Goal: Information Seeking & Learning: Learn about a topic

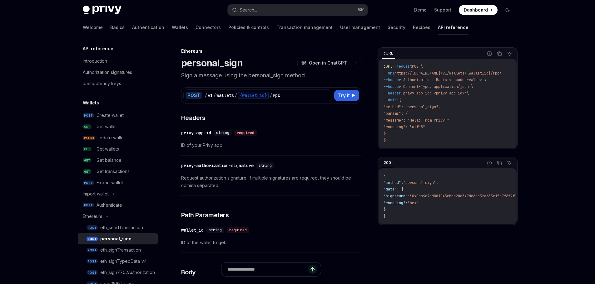
click at [110, 10] on img at bounding box center [102, 10] width 39 height 9
click at [476, 12] on span "Dashboard" at bounding box center [475, 10] width 24 height 6
click at [117, 110] on link "POST Create wallet" at bounding box center [118, 115] width 80 height 11
type textarea "*"
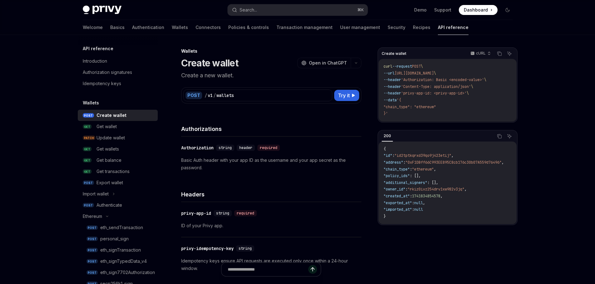
click at [118, 112] on div "Create wallet" at bounding box center [111, 115] width 30 height 7
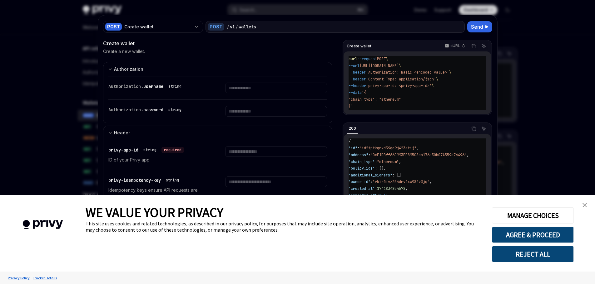
click at [265, 159] on div at bounding box center [276, 154] width 102 height 17
click at [585, 206] on img "close banner" at bounding box center [584, 205] width 4 height 4
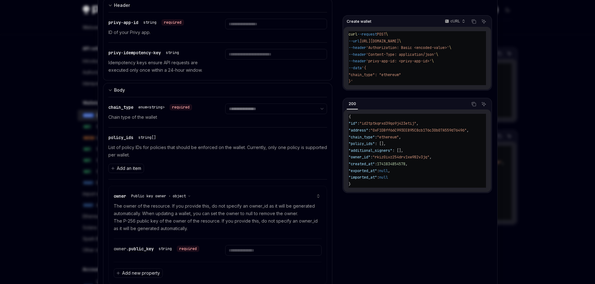
scroll to position [165, 0]
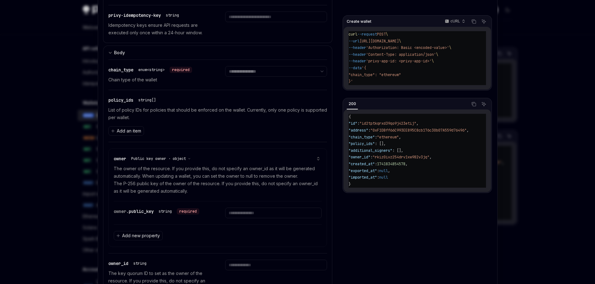
click at [548, 25] on div at bounding box center [297, 142] width 595 height 284
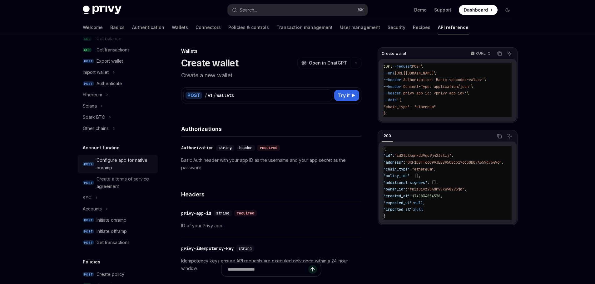
scroll to position [120, 0]
click at [114, 87] on div "Authenticate" at bounding box center [109, 84] width 26 height 7
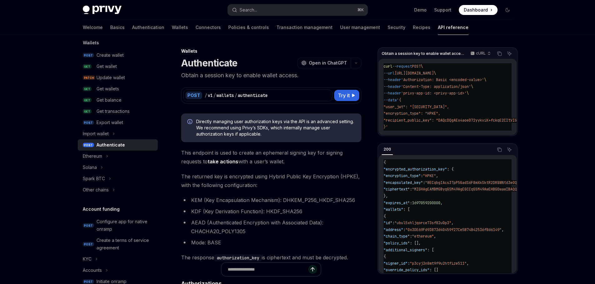
scroll to position [43, 0]
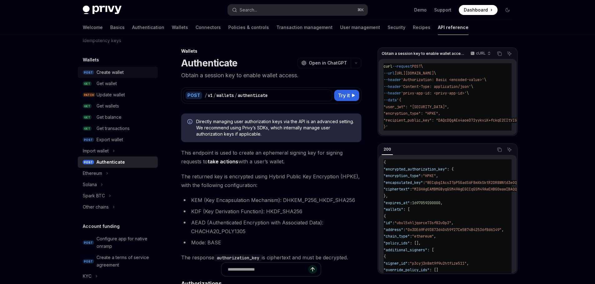
click at [129, 74] on div "Create wallet" at bounding box center [124, 72] width 57 height 7
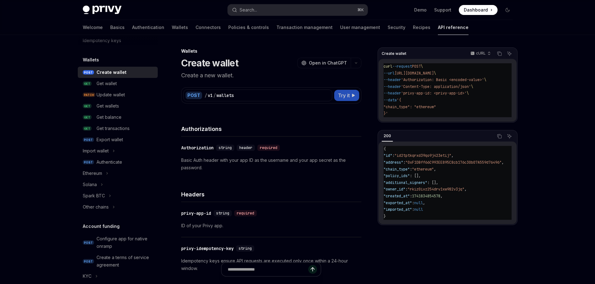
click at [353, 95] on icon at bounding box center [353, 96] width 4 height 4
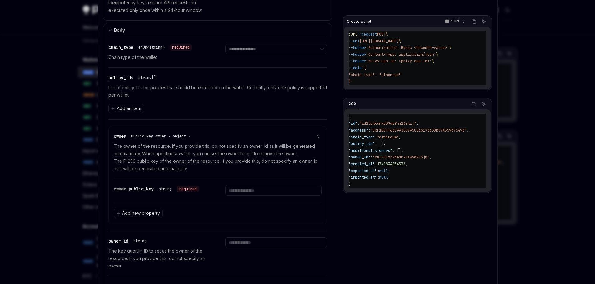
scroll to position [188, 0]
click at [517, 26] on div at bounding box center [297, 142] width 595 height 284
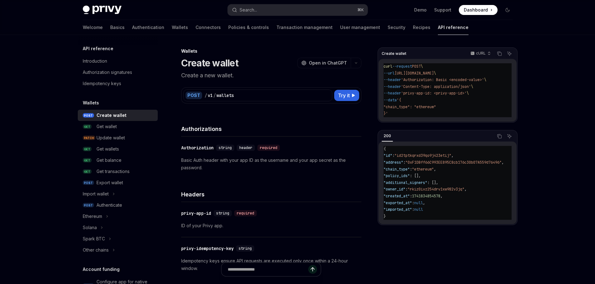
click at [123, 116] on div "Create wallet" at bounding box center [111, 115] width 30 height 7
click at [338, 97] on span "Try it" at bounding box center [344, 95] width 12 height 7
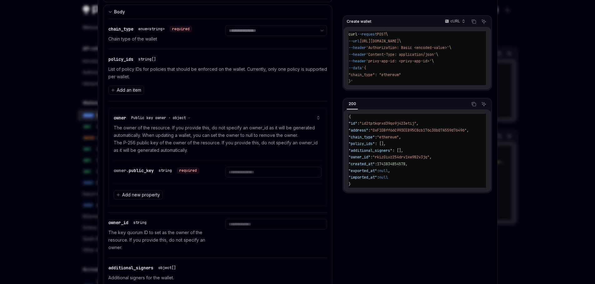
scroll to position [208, 0]
drag, startPoint x: 124, startPoint y: 130, endPoint x: 180, endPoint y: 153, distance: 60.6
click at [180, 153] on div "owner Public key owner · object The owner of the resource. If you provide this,…" at bounding box center [218, 132] width 208 height 53
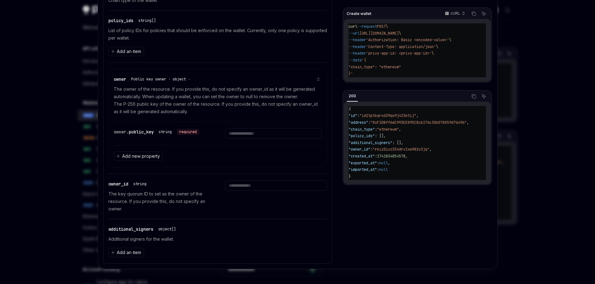
scroll to position [42, 0]
click at [103, 187] on div "**********" at bounding box center [217, 122] width 229 height 284
click at [72, 187] on div at bounding box center [297, 142] width 595 height 284
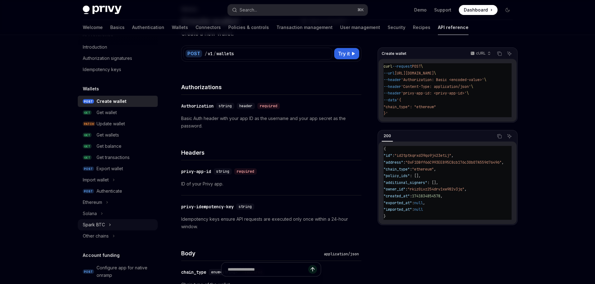
scroll to position [53, 0]
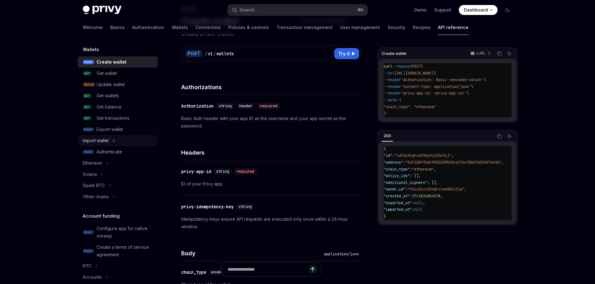
click at [122, 140] on button "Import wallet" at bounding box center [118, 140] width 80 height 11
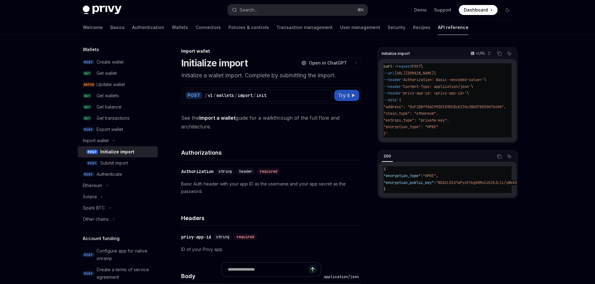
click at [336, 97] on button "Try it" at bounding box center [346, 95] width 25 height 11
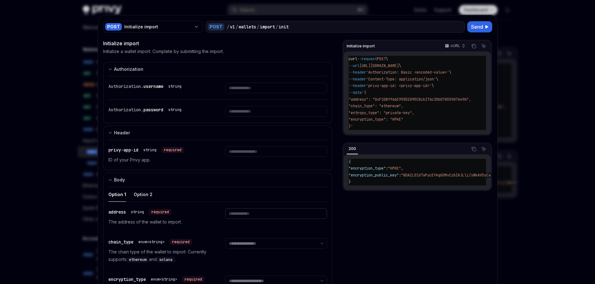
click at [255, 213] on input "text" at bounding box center [276, 213] width 102 height 11
click at [251, 213] on input "text" at bounding box center [276, 213] width 102 height 11
click at [230, 206] on div "address string required The address of the wallet to import." at bounding box center [217, 217] width 219 height 30
click at [60, 208] on div at bounding box center [297, 142] width 595 height 284
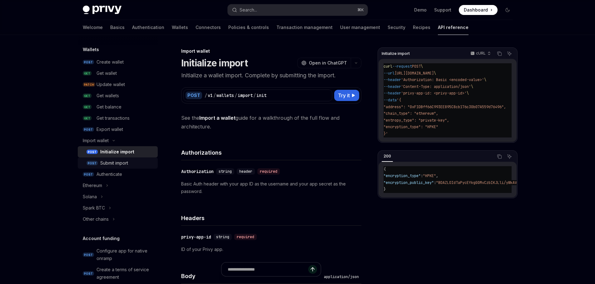
click at [132, 164] on div "Submit import" at bounding box center [127, 162] width 54 height 7
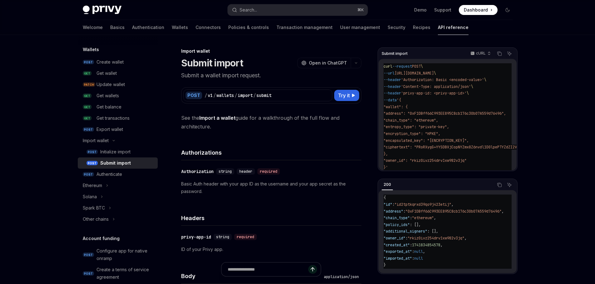
click at [114, 161] on div "Submit import" at bounding box center [115, 162] width 31 height 7
click at [344, 97] on span "Try it" at bounding box center [344, 95] width 12 height 7
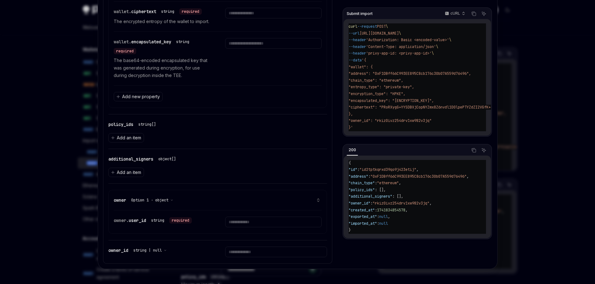
scroll to position [302, 0]
click at [88, 165] on div at bounding box center [297, 142] width 595 height 284
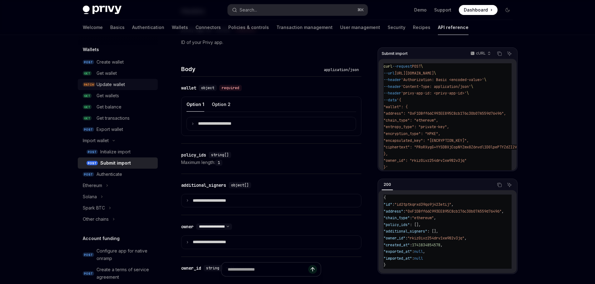
scroll to position [117, 0]
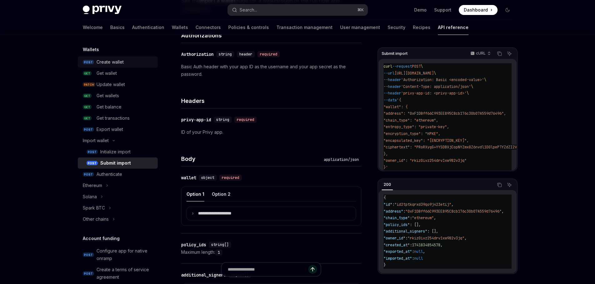
click at [126, 67] on link "POST Create wallet" at bounding box center [118, 61] width 80 height 11
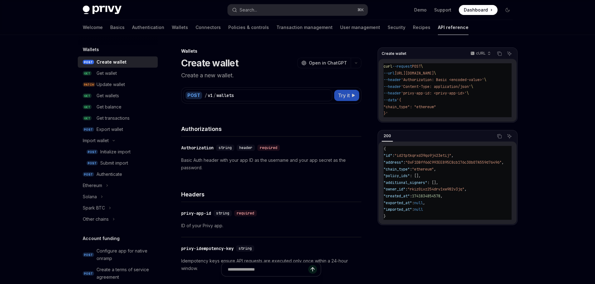
click at [339, 97] on span "Try it" at bounding box center [344, 95] width 12 height 7
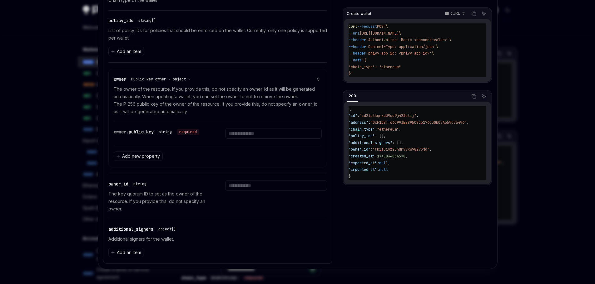
scroll to position [60, 0]
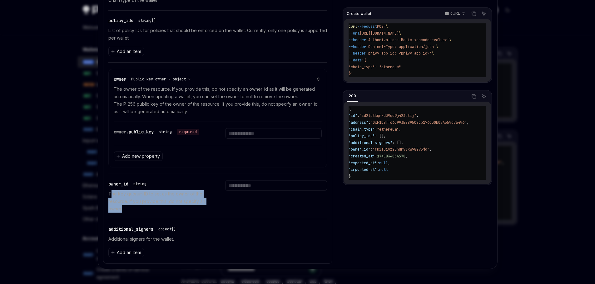
drag, startPoint x: 169, startPoint y: 208, endPoint x: 108, endPoint y: 193, distance: 62.1
click at [108, 193] on p "The key quorum ID to set as the owner of the resource. If you provide this, do …" at bounding box center [159, 201] width 102 height 22
drag, startPoint x: 108, startPoint y: 193, endPoint x: 137, endPoint y: 211, distance: 34.2
click at [137, 211] on p "The key quorum ID to set as the owner of the resource. If you provide this, do …" at bounding box center [159, 201] width 102 height 22
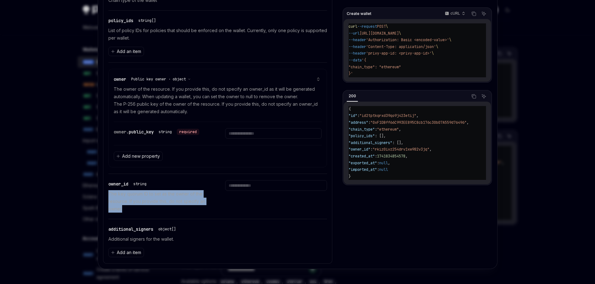
click at [137, 211] on p "The key quorum ID to set as the owner of the resource. If you provide this, do …" at bounding box center [159, 201] width 102 height 22
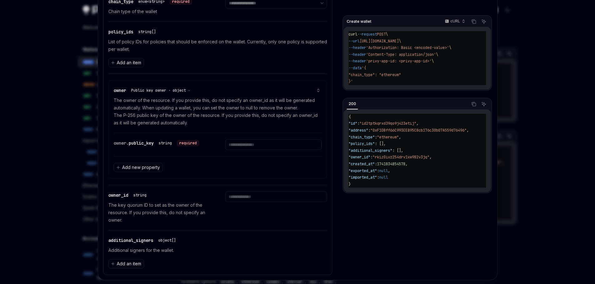
scroll to position [233, 0]
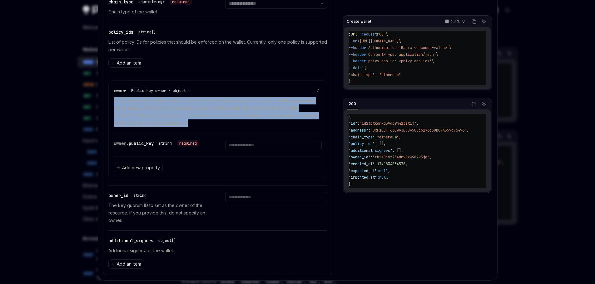
drag, startPoint x: 109, startPoint y: 101, endPoint x: 191, endPoint y: 121, distance: 84.5
click at [191, 121] on div "owner Public key owner · object The owner of the resource. If you provide this,…" at bounding box center [217, 130] width 219 height 99
click at [191, 121] on p "The owner of the resource. If you provide this, do not specify an owner_id as i…" at bounding box center [218, 112] width 208 height 30
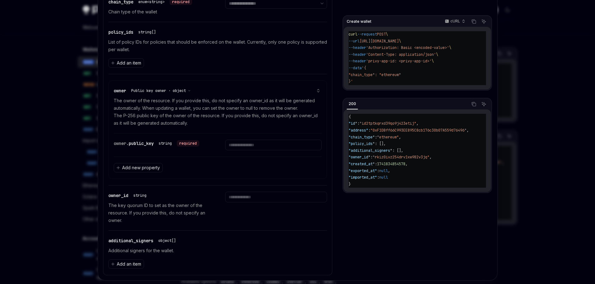
click at [98, 127] on div "**********" at bounding box center [297, 31] width 399 height 499
click at [87, 134] on div at bounding box center [297, 142] width 595 height 284
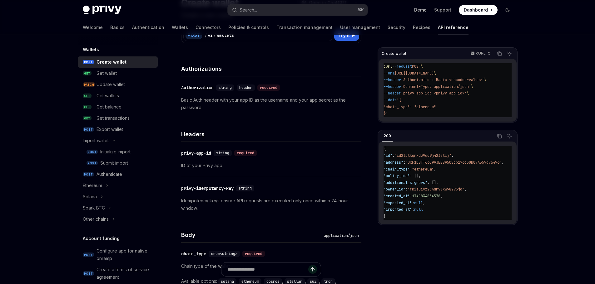
click at [423, 11] on link "Demo" at bounding box center [420, 10] width 12 height 6
click at [413, 28] on link "Recipes" at bounding box center [421, 27] width 17 height 15
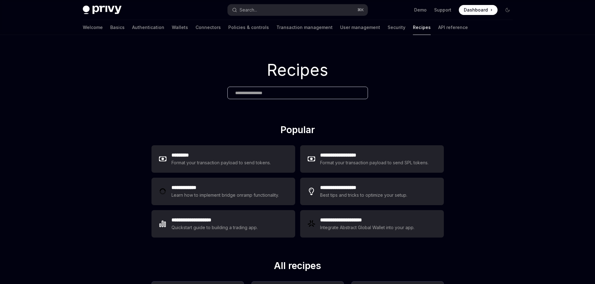
click at [342, 27] on div "Welcome Basics Authentication Wallets Connectors Policies & controls Transactio…" at bounding box center [275, 27] width 385 height 15
click at [387, 28] on link "Security" at bounding box center [396, 27] width 18 height 15
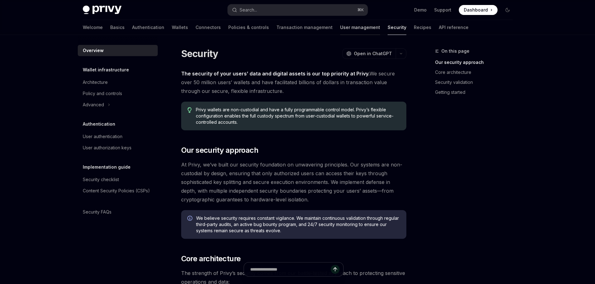
click at [340, 29] on link "User management" at bounding box center [360, 27] width 40 height 15
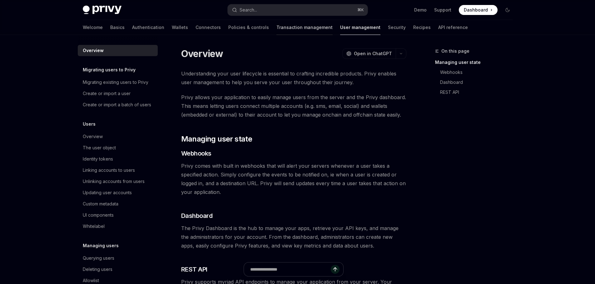
click at [276, 28] on link "Transaction management" at bounding box center [304, 27] width 56 height 15
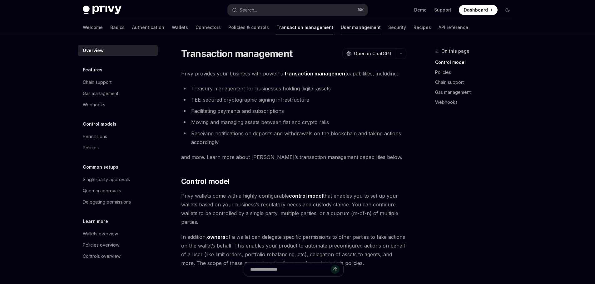
click at [340, 30] on link "User management" at bounding box center [360, 27] width 40 height 15
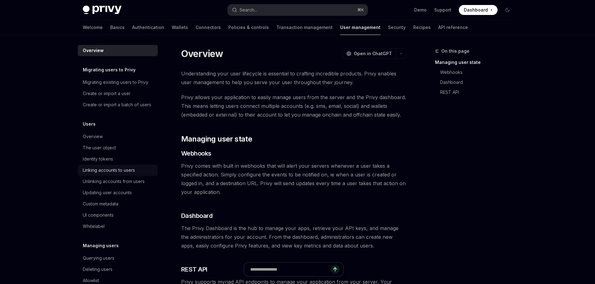
click at [115, 176] on link "Linking accounts to users" at bounding box center [118, 170] width 80 height 11
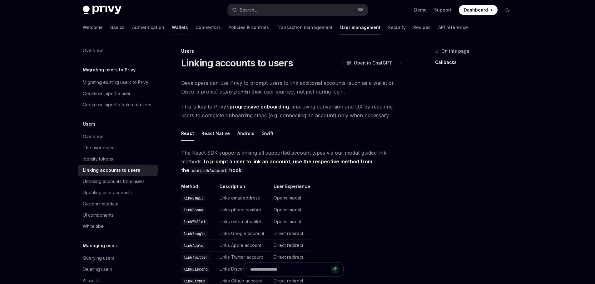
click at [172, 26] on link "Wallets" at bounding box center [180, 27] width 16 height 15
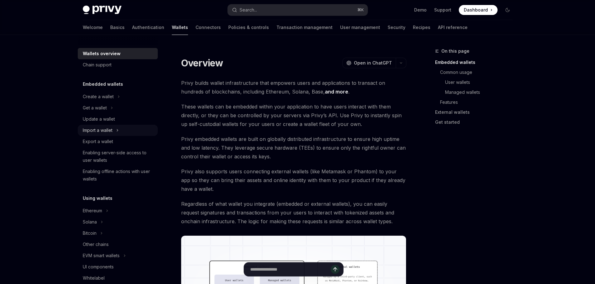
click at [118, 133] on icon at bounding box center [117, 130] width 2 height 7
type textarea "*"
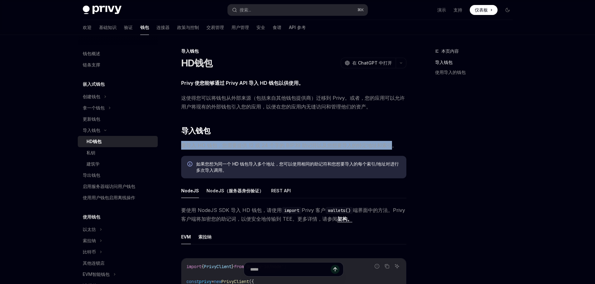
drag, startPoint x: 173, startPoint y: 148, endPoint x: 391, endPoint y: 149, distance: 218.1
click at [391, 149] on span "要导入 HD 钱包，您需要提供 12 或 24 个字的 BIP39 助记符以及您想要导入的特定地址和索引。" at bounding box center [293, 145] width 225 height 9
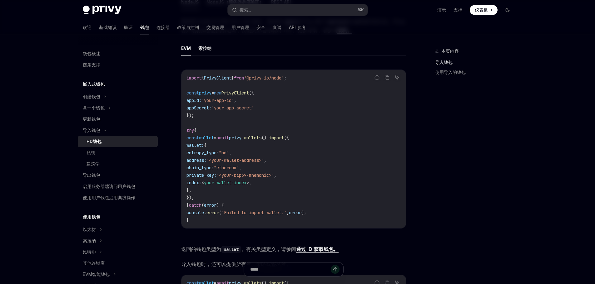
scroll to position [188, 0]
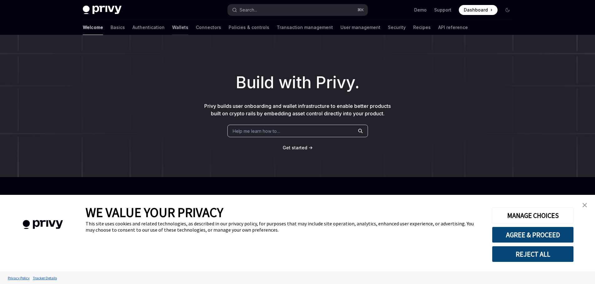
click at [172, 35] on div at bounding box center [180, 35] width 16 height 1
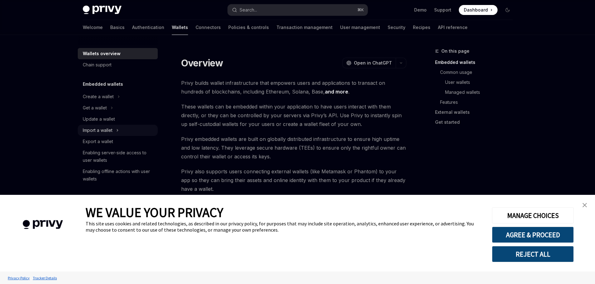
click at [121, 131] on button "Import a wallet" at bounding box center [118, 130] width 80 height 11
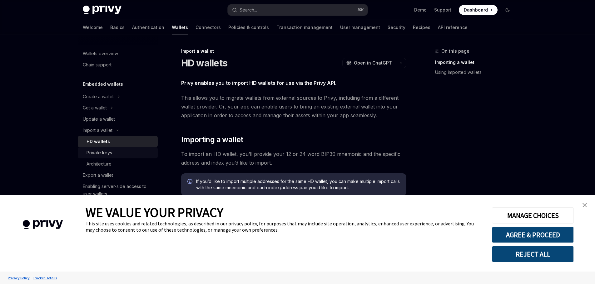
click at [140, 154] on div "Private keys" at bounding box center [119, 152] width 67 height 7
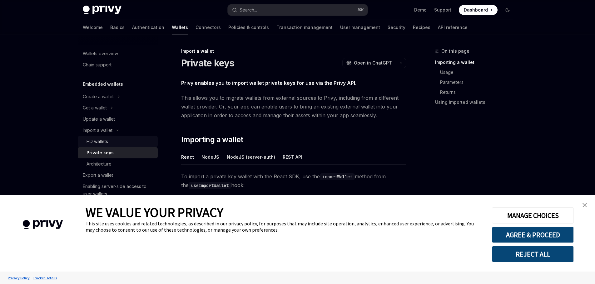
click at [134, 143] on div "HD wallets" at bounding box center [119, 141] width 67 height 7
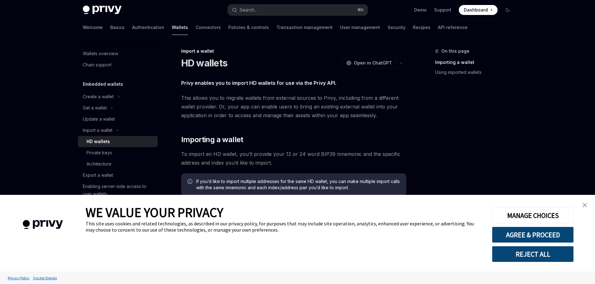
click at [135, 138] on div "HD wallets" at bounding box center [119, 141] width 67 height 7
click at [580, 202] on link "close banner" at bounding box center [584, 205] width 12 height 12
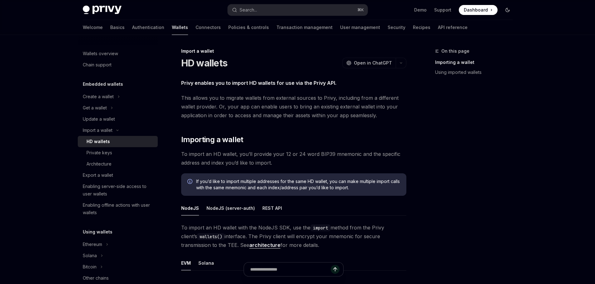
click at [505, 11] on icon "Toggle dark mode" at bounding box center [507, 9] width 5 height 5
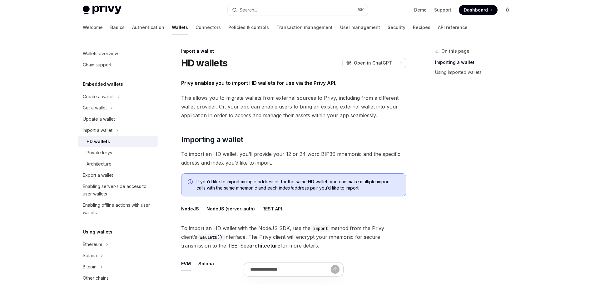
click at [505, 11] on icon "Toggle dark mode" at bounding box center [507, 9] width 5 height 5
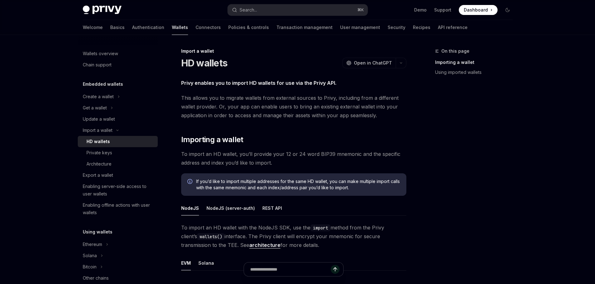
click at [299, 208] on ul "NodeJS NodeJS (server-auth) REST API" at bounding box center [293, 208] width 225 height 15
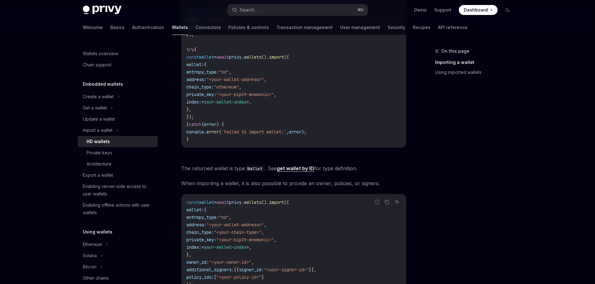
scroll to position [472, 0]
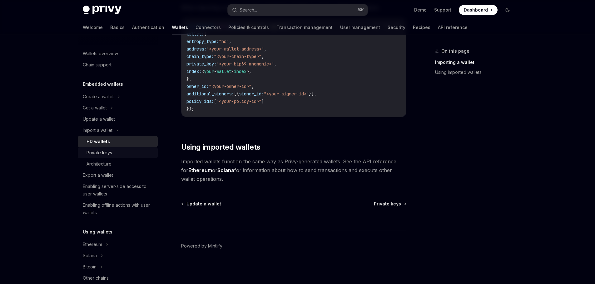
click at [128, 152] on div "Private keys" at bounding box center [119, 152] width 67 height 7
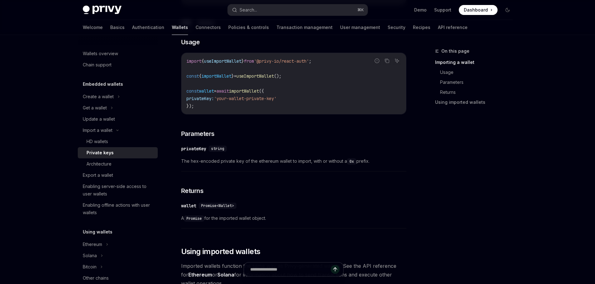
scroll to position [105, 0]
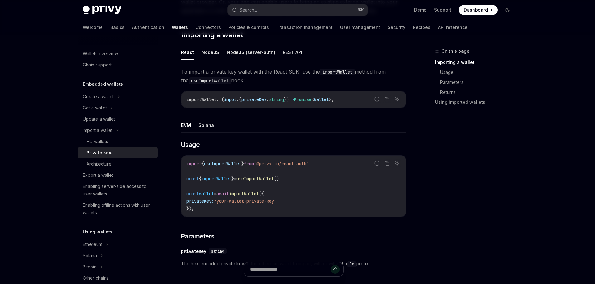
click at [206, 123] on button "Solana" at bounding box center [206, 125] width 16 height 15
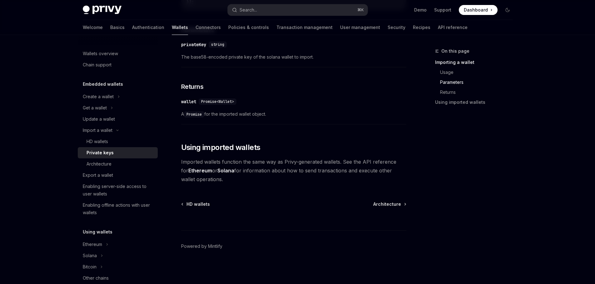
scroll to position [312, 0]
click at [120, 162] on div "Architecture" at bounding box center [119, 163] width 67 height 7
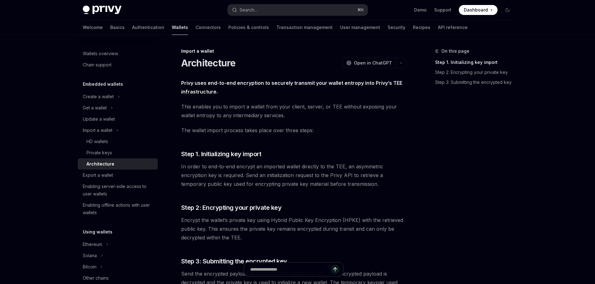
click at [80, 22] on div "Welcome Basics Authentication Wallets Connectors Policies & controls Transactio…" at bounding box center [297, 27] width 459 height 15
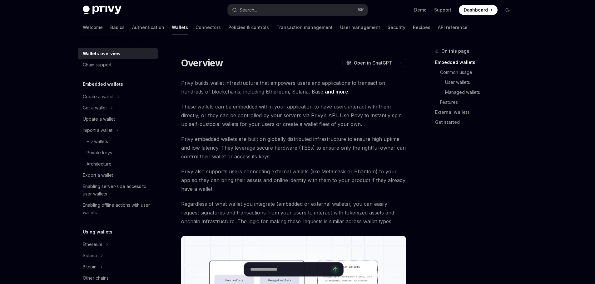
type textarea "*"
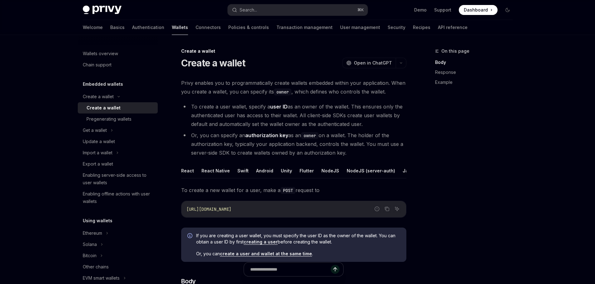
scroll to position [122, 0]
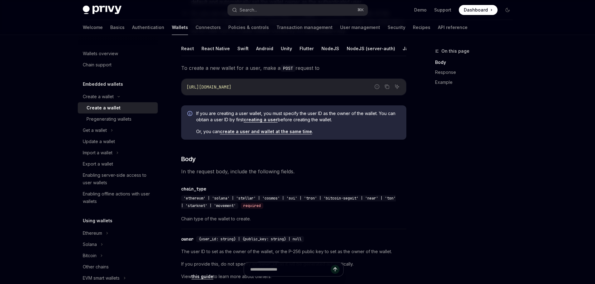
type textarea "*"
